Goal: Task Accomplishment & Management: Complete application form

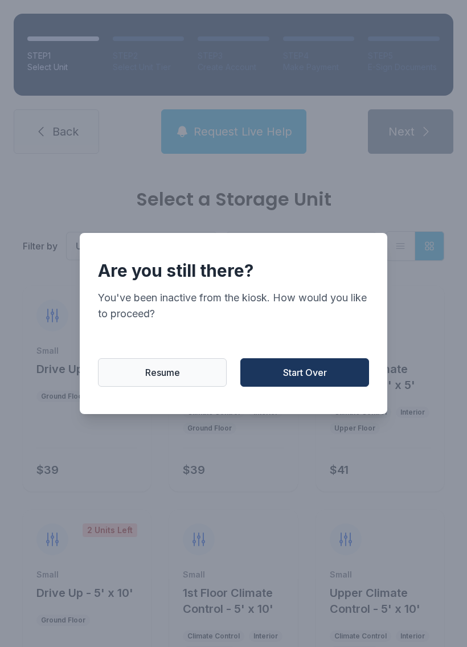
click at [330, 375] on button "Start Over" at bounding box center [304, 372] width 129 height 28
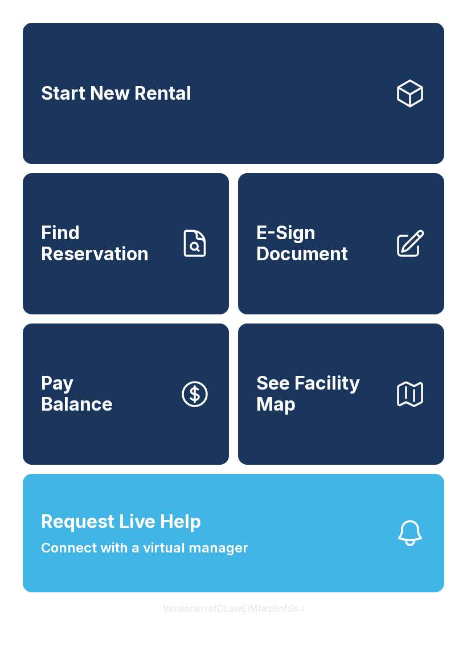
click at [128, 264] on span "Find Reservation" at bounding box center [105, 244] width 129 height 42
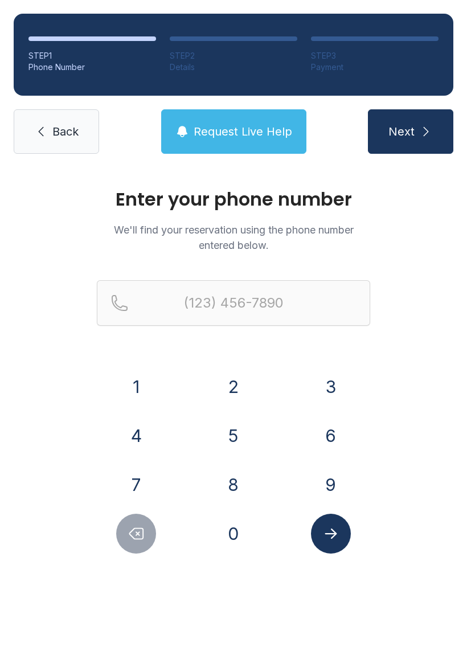
click at [220, 477] on button "8" at bounding box center [234, 485] width 40 height 40
click at [327, 447] on button "6" at bounding box center [331, 436] width 40 height 40
click at [237, 440] on button "5" at bounding box center [234, 436] width 40 height 40
click at [328, 386] on button "3" at bounding box center [331, 387] width 40 height 40
click at [228, 444] on button "5" at bounding box center [234, 436] width 40 height 40
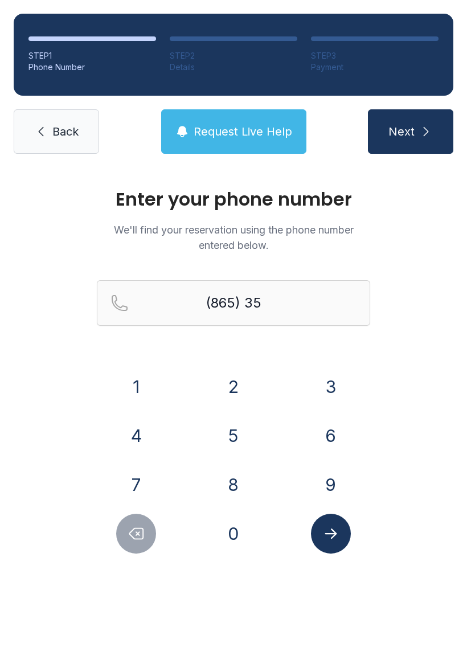
click at [139, 485] on button "7" at bounding box center [136, 485] width 40 height 40
click at [239, 389] on button "2" at bounding box center [234, 387] width 40 height 40
click at [144, 399] on button "1" at bounding box center [136, 387] width 40 height 40
click at [342, 435] on button "6" at bounding box center [331, 436] width 40 height 40
click at [232, 485] on button "8" at bounding box center [234, 485] width 40 height 40
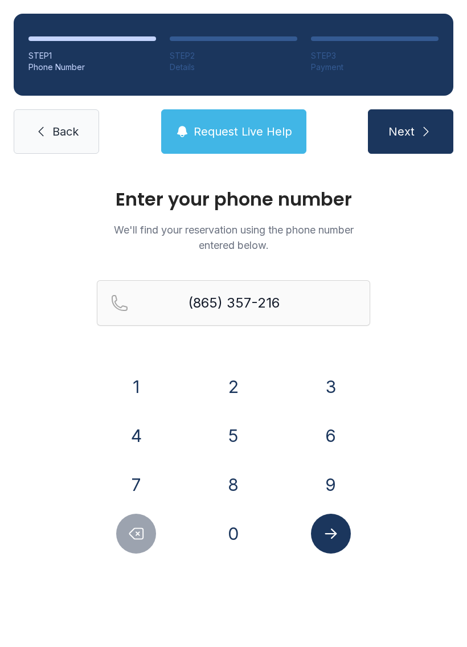
type input "[PHONE_NUMBER]"
click at [346, 538] on button "Submit lookup form" at bounding box center [331, 534] width 40 height 40
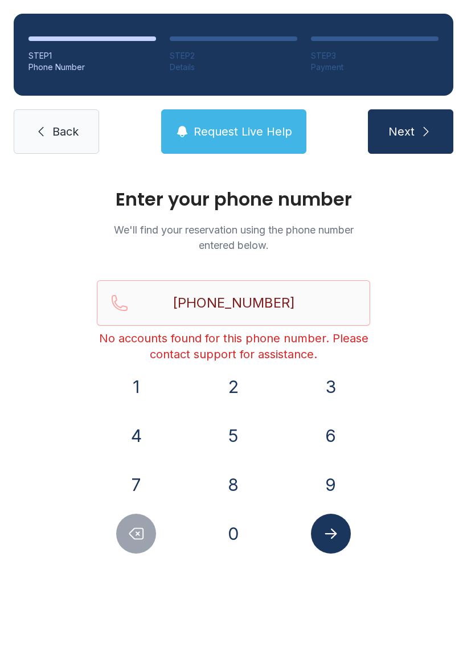
click at [349, 537] on button "Submit lookup form" at bounding box center [331, 534] width 40 height 40
click at [242, 489] on button "8" at bounding box center [234, 485] width 40 height 40
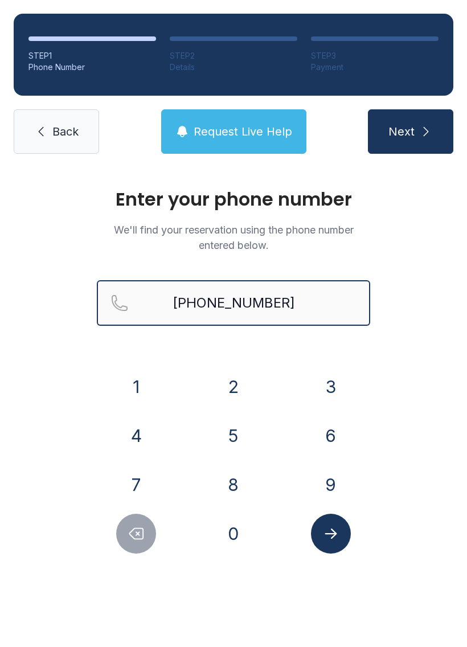
click at [293, 317] on input "[PHONE_NUMBER]" at bounding box center [233, 303] width 273 height 46
click at [54, 132] on span "Back" at bounding box center [65, 132] width 26 height 16
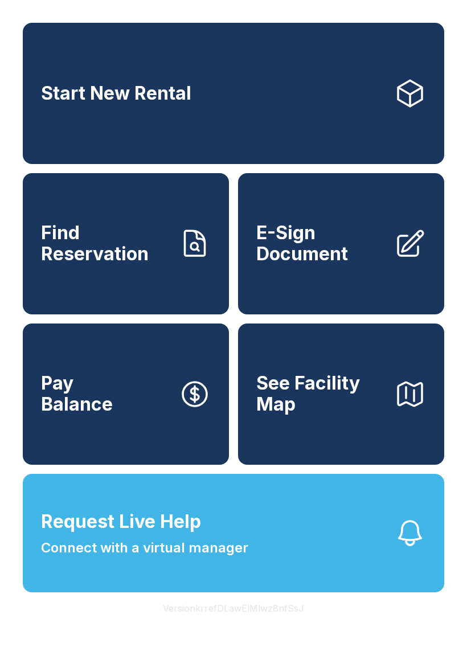
click at [54, 131] on link "Start New Rental" at bounding box center [234, 93] width 422 height 141
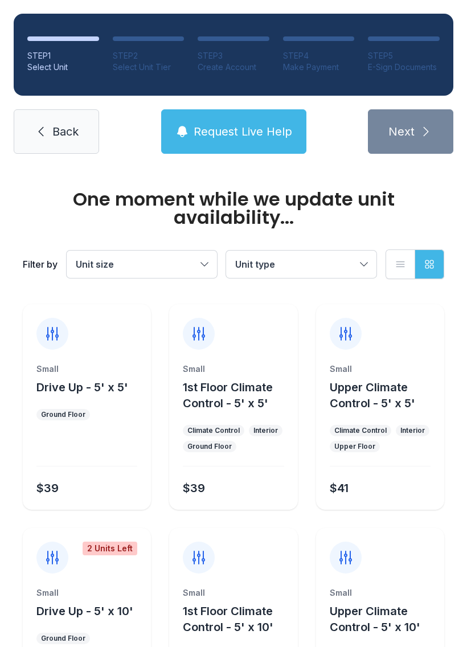
click at [66, 132] on span "Back" at bounding box center [65, 132] width 26 height 16
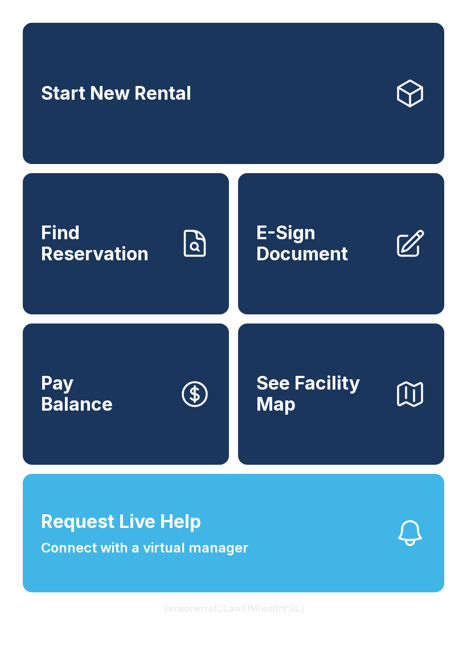
click at [57, 127] on link "Start New Rental" at bounding box center [234, 93] width 422 height 141
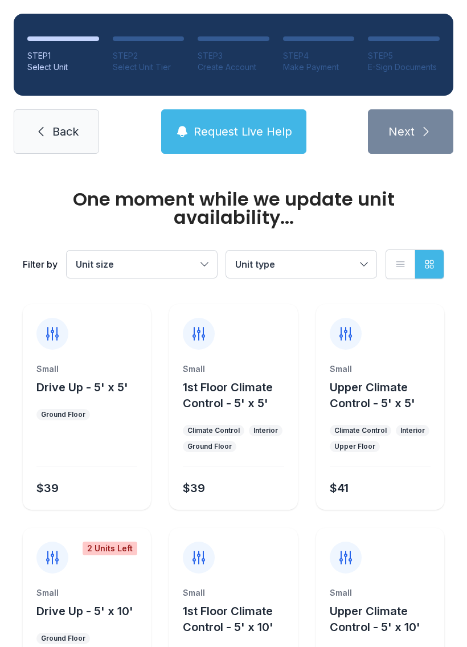
click at [50, 128] on link "Back" at bounding box center [56, 131] width 85 height 44
click at [52, 125] on span "Back" at bounding box center [65, 132] width 26 height 16
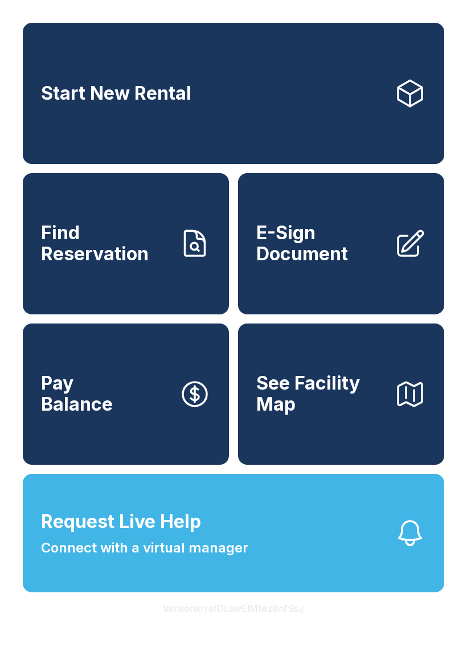
click at [51, 126] on link "Start New Rental" at bounding box center [234, 93] width 422 height 141
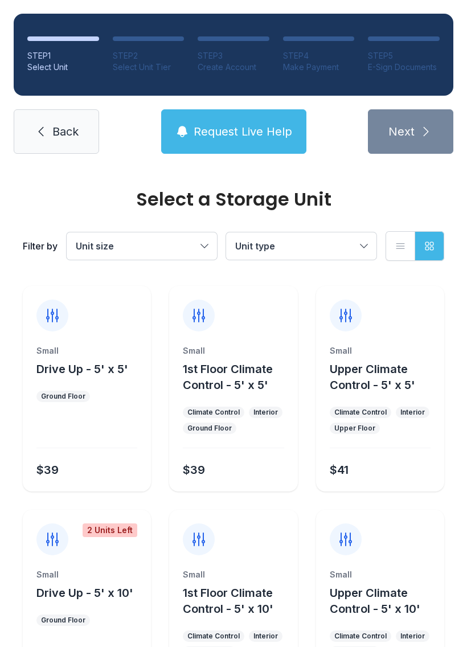
click at [77, 127] on span "Back" at bounding box center [65, 132] width 26 height 16
